Goal: Find specific page/section: Find specific page/section

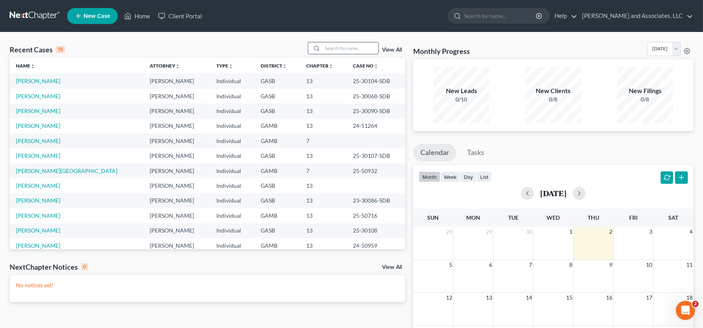
click at [328, 45] on input "search" at bounding box center [350, 48] width 56 height 12
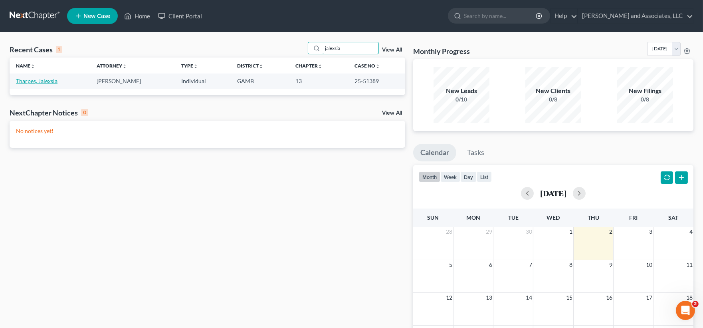
type input "jalexsia"
click at [48, 79] on link "Tharpes, Jalexsia" at bounding box center [36, 80] width 41 height 7
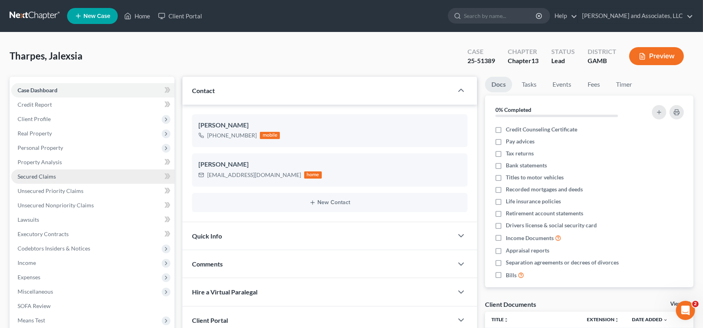
scroll to position [472, 0]
click at [143, 13] on link "Home" at bounding box center [137, 16] width 34 height 14
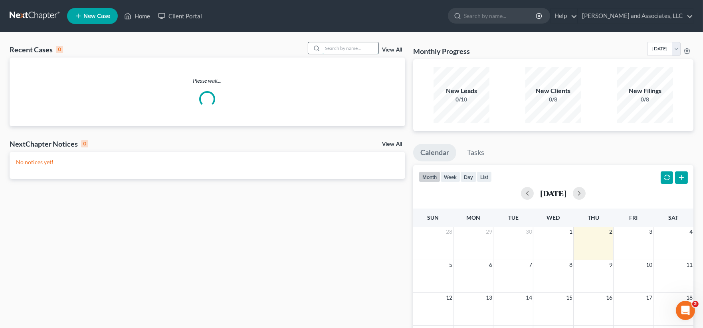
click at [358, 50] on input "search" at bounding box center [350, 48] width 56 height 12
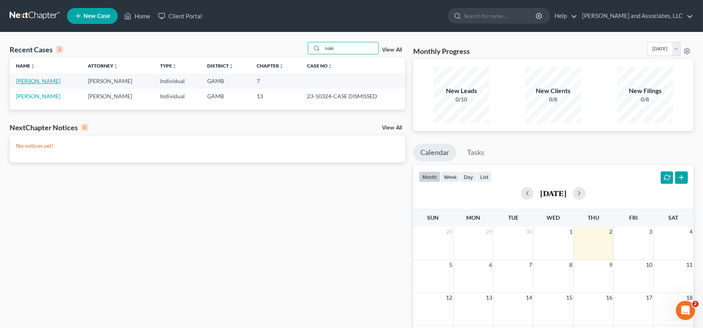
type input "naki"
click at [36, 80] on link "[PERSON_NAME]" at bounding box center [38, 80] width 44 height 7
